Goal: Task Accomplishment & Management: Use online tool/utility

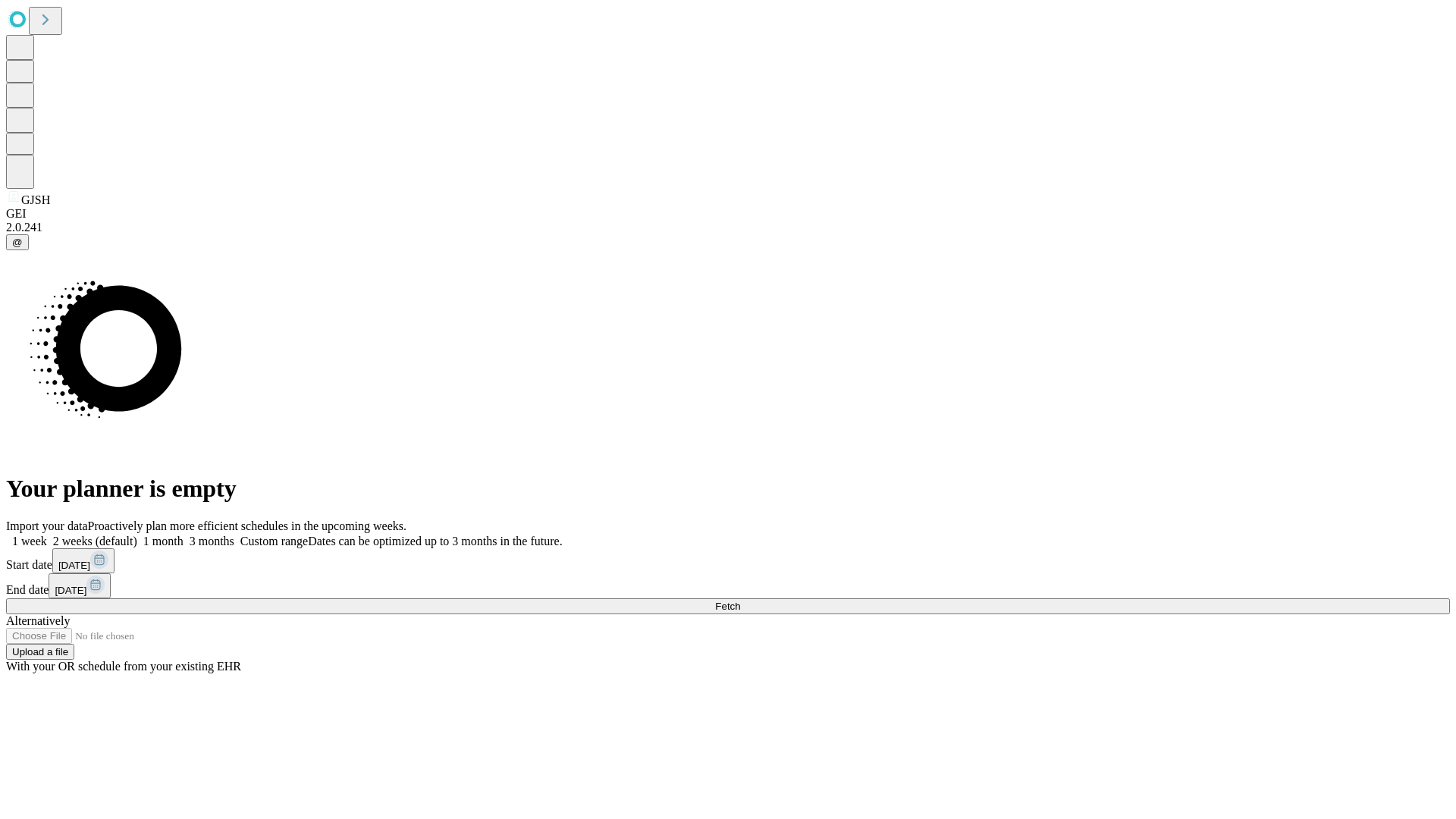
click at [740, 600] on span "Fetch" at bounding box center [728, 606] width 25 height 12
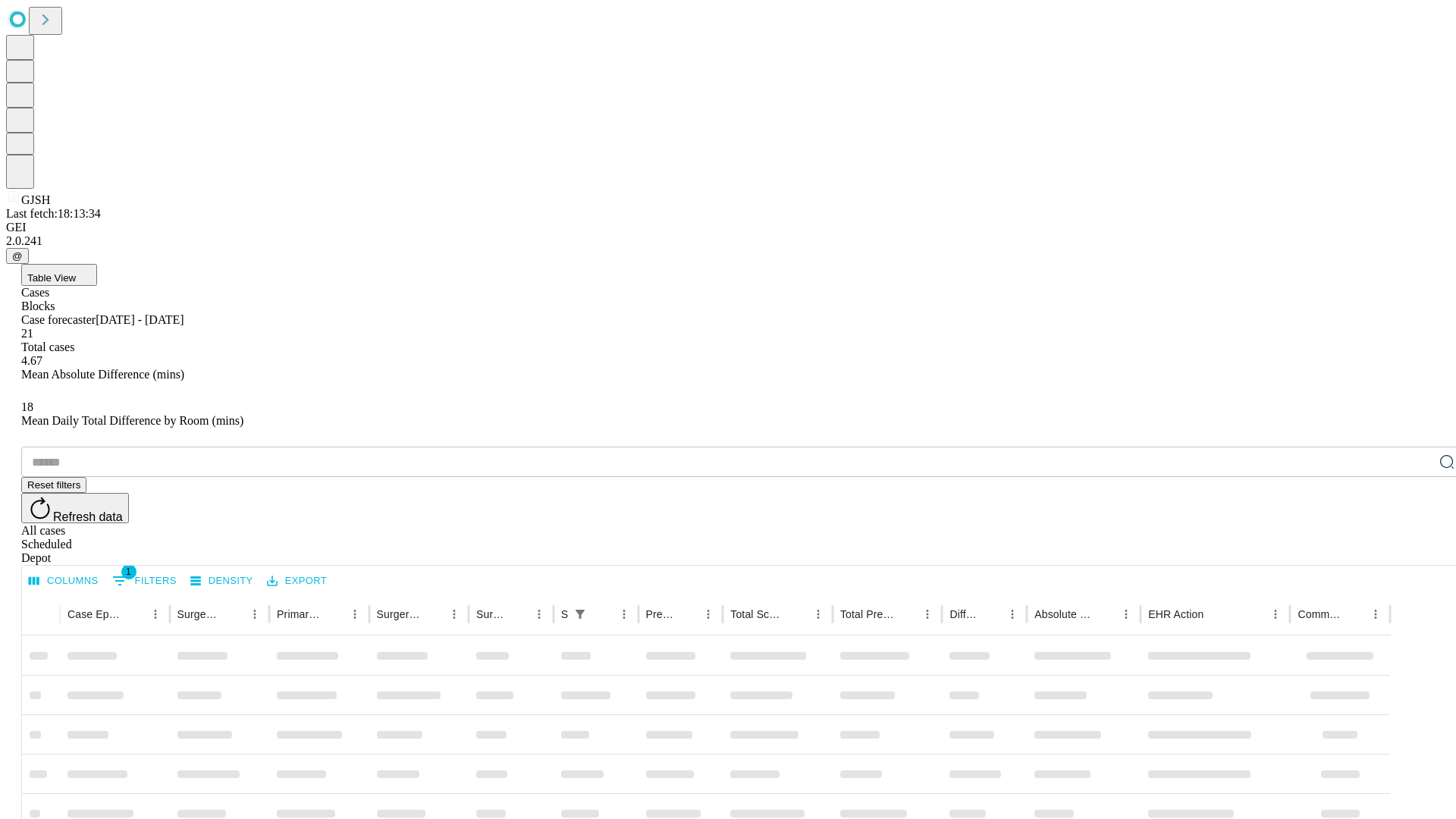
click at [1417, 551] on div "Depot" at bounding box center [743, 557] width 1443 height 13
